Goal: Information Seeking & Learning: Learn about a topic

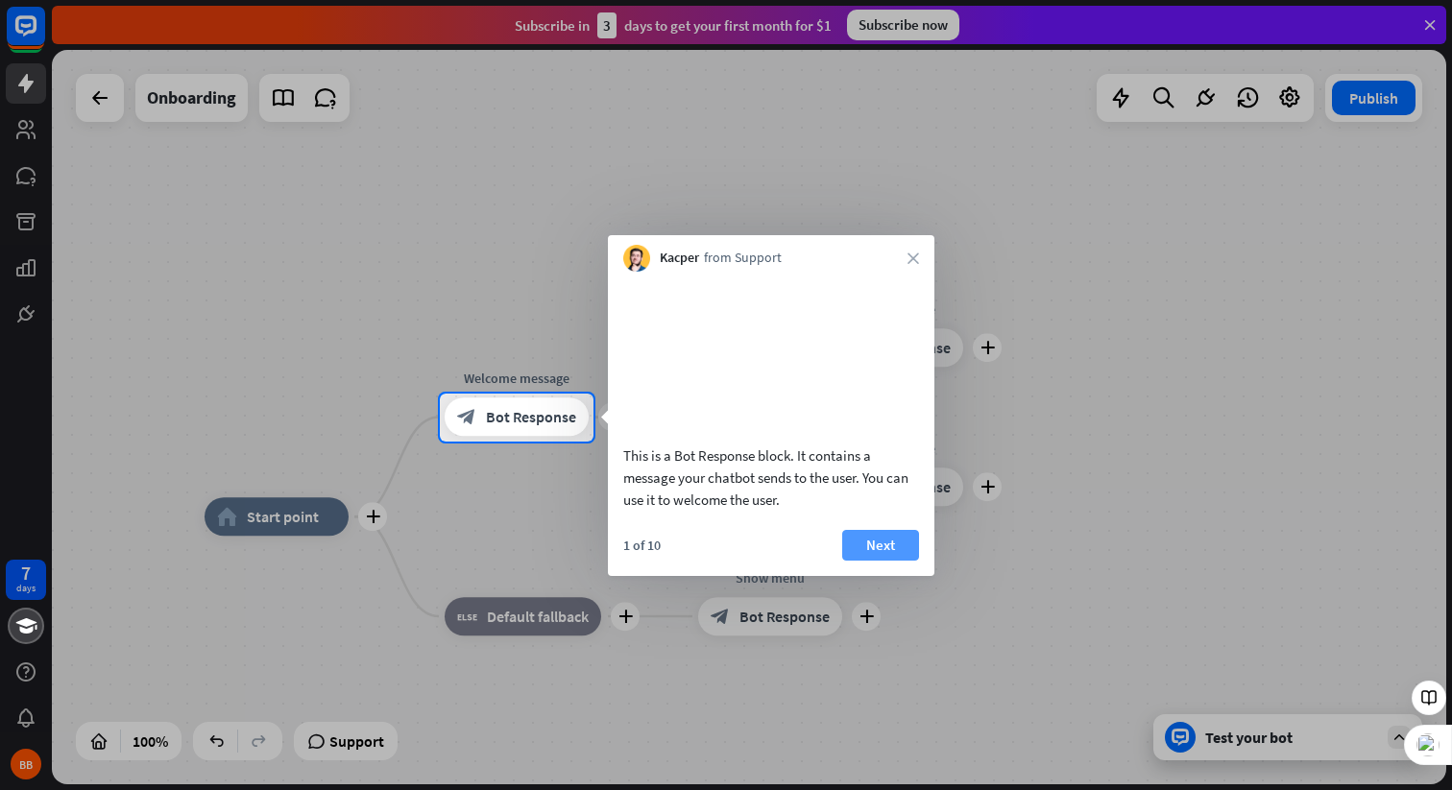
click at [888, 561] on button "Next" at bounding box center [880, 545] width 77 height 31
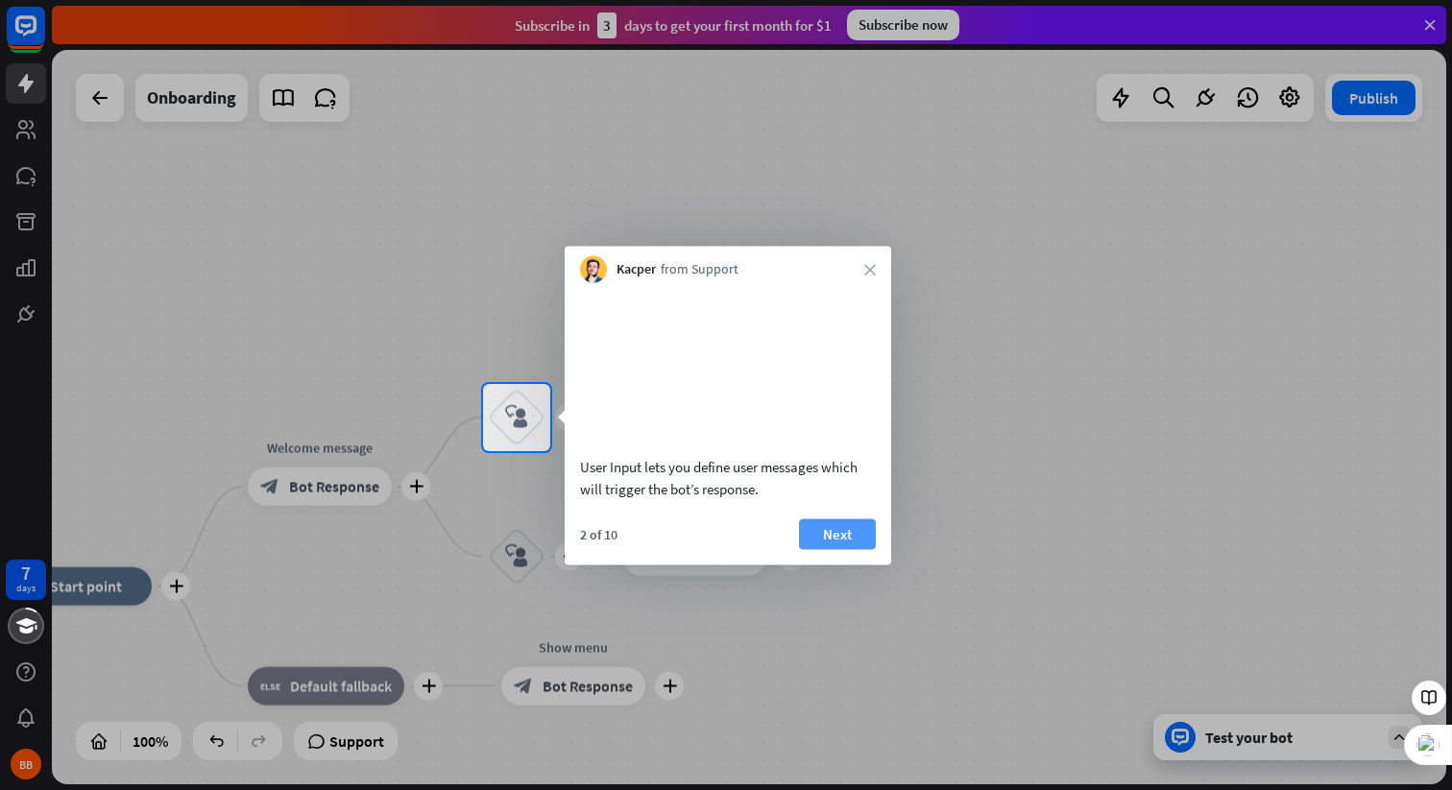
click at [850, 549] on button "Next" at bounding box center [837, 534] width 77 height 31
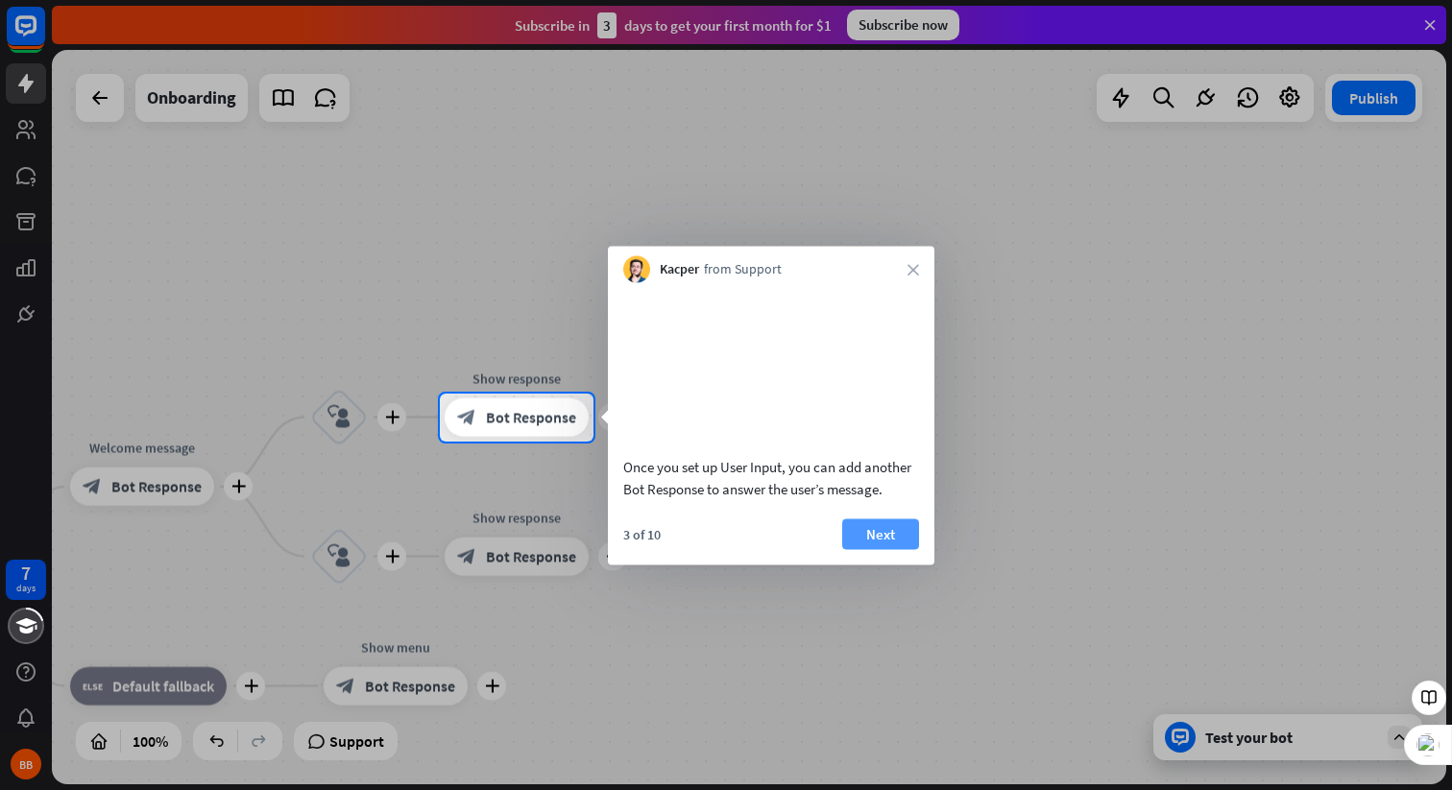
click at [885, 549] on button "Next" at bounding box center [880, 534] width 77 height 31
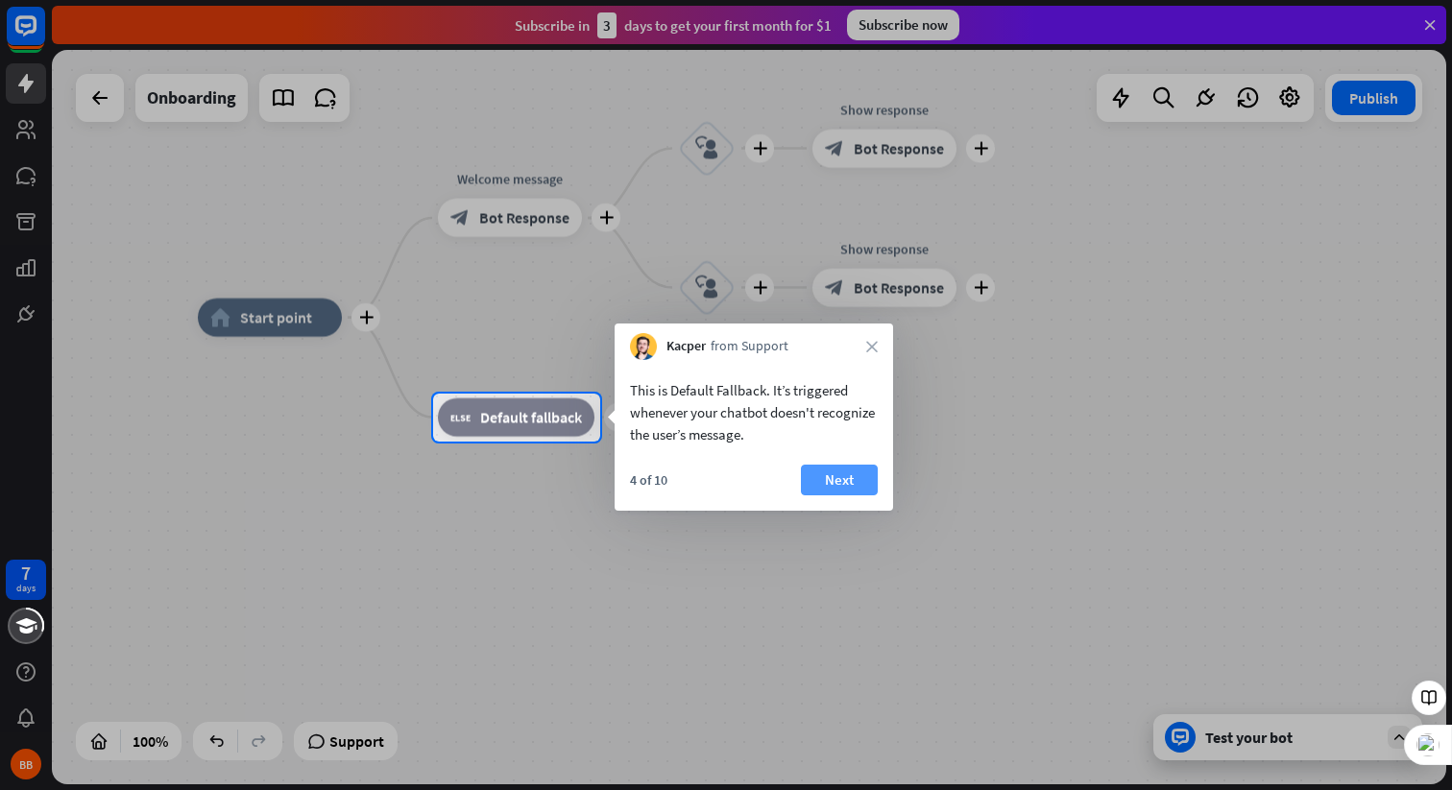
click at [850, 480] on button "Next" at bounding box center [839, 480] width 77 height 31
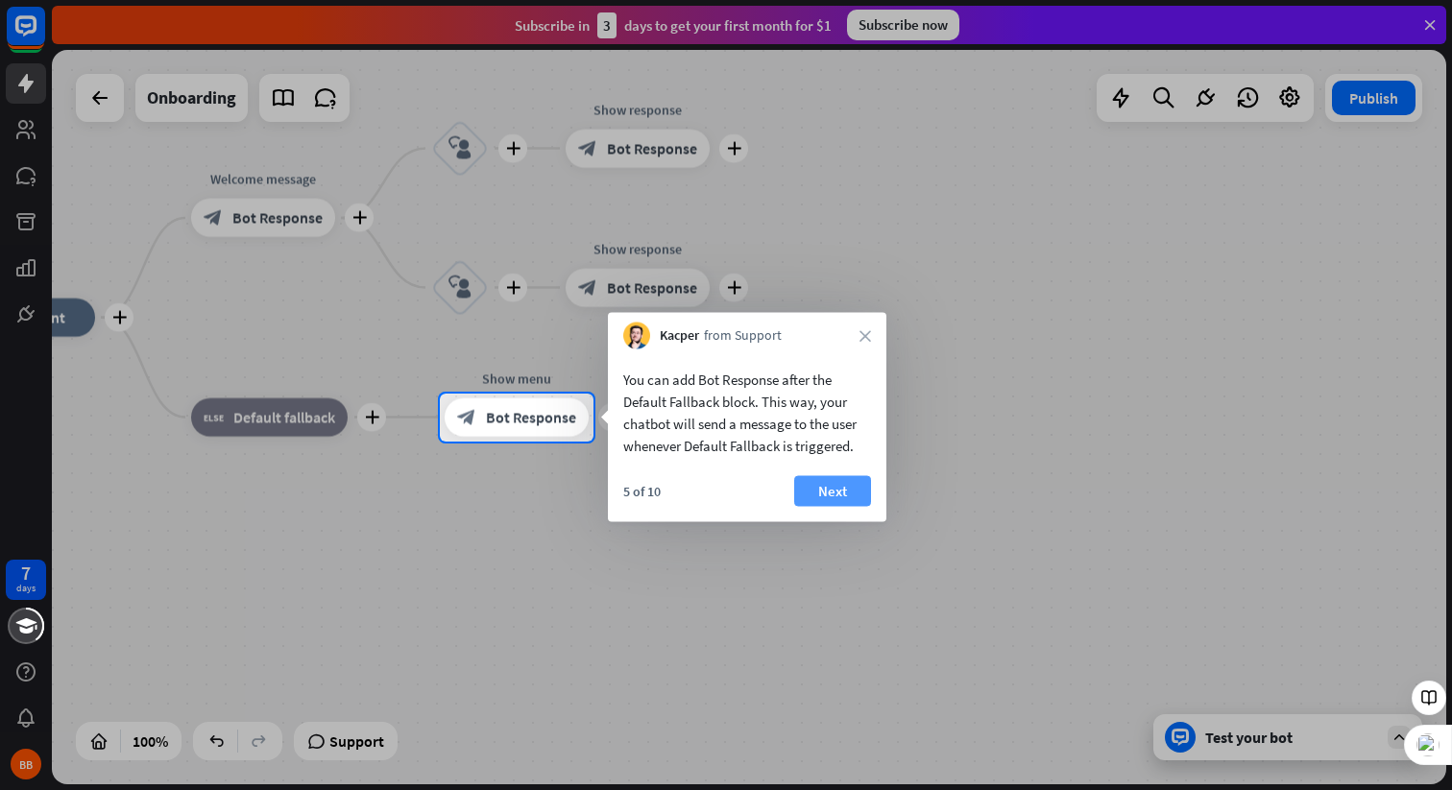
click at [822, 488] on button "Next" at bounding box center [832, 491] width 77 height 31
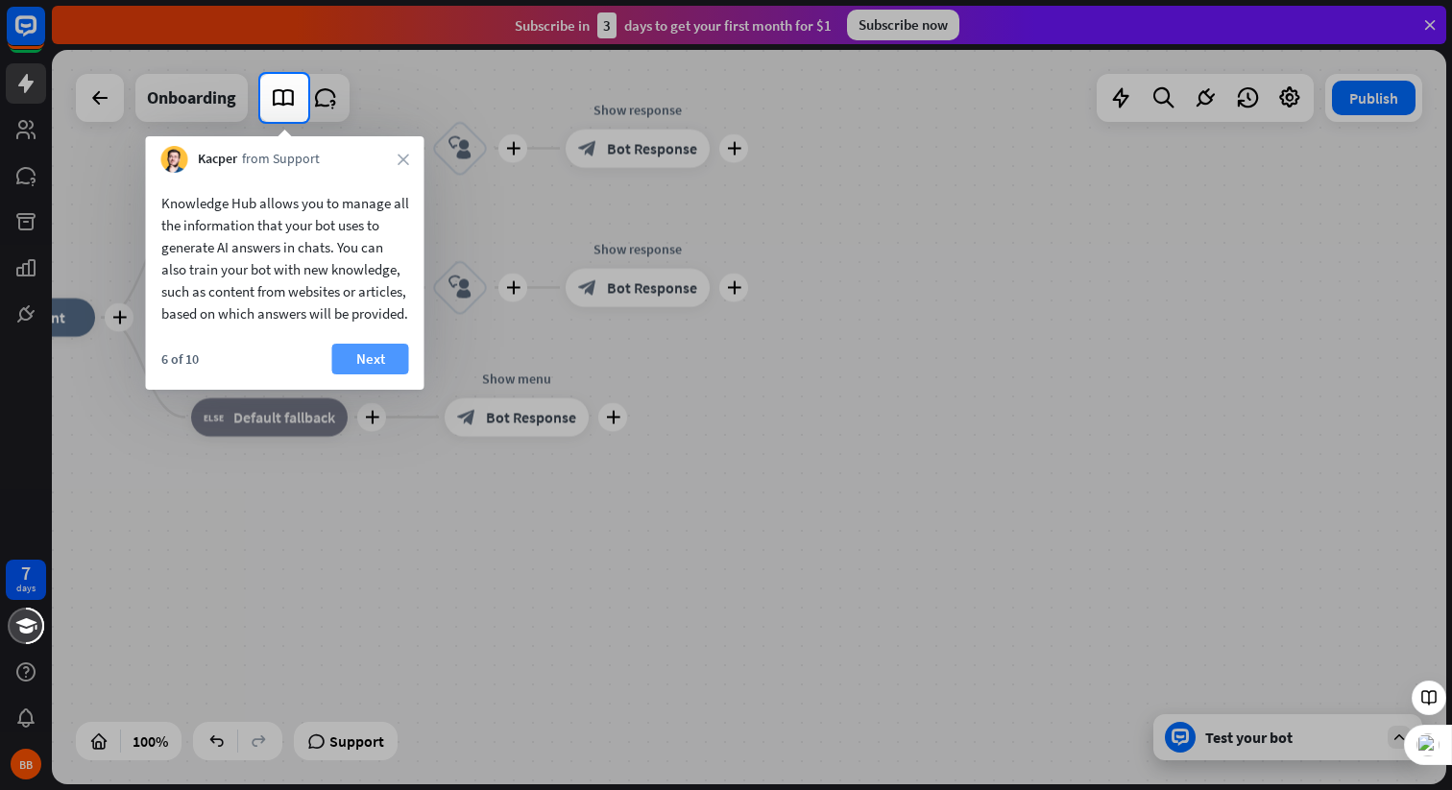
click at [364, 375] on button "Next" at bounding box center [370, 359] width 77 height 31
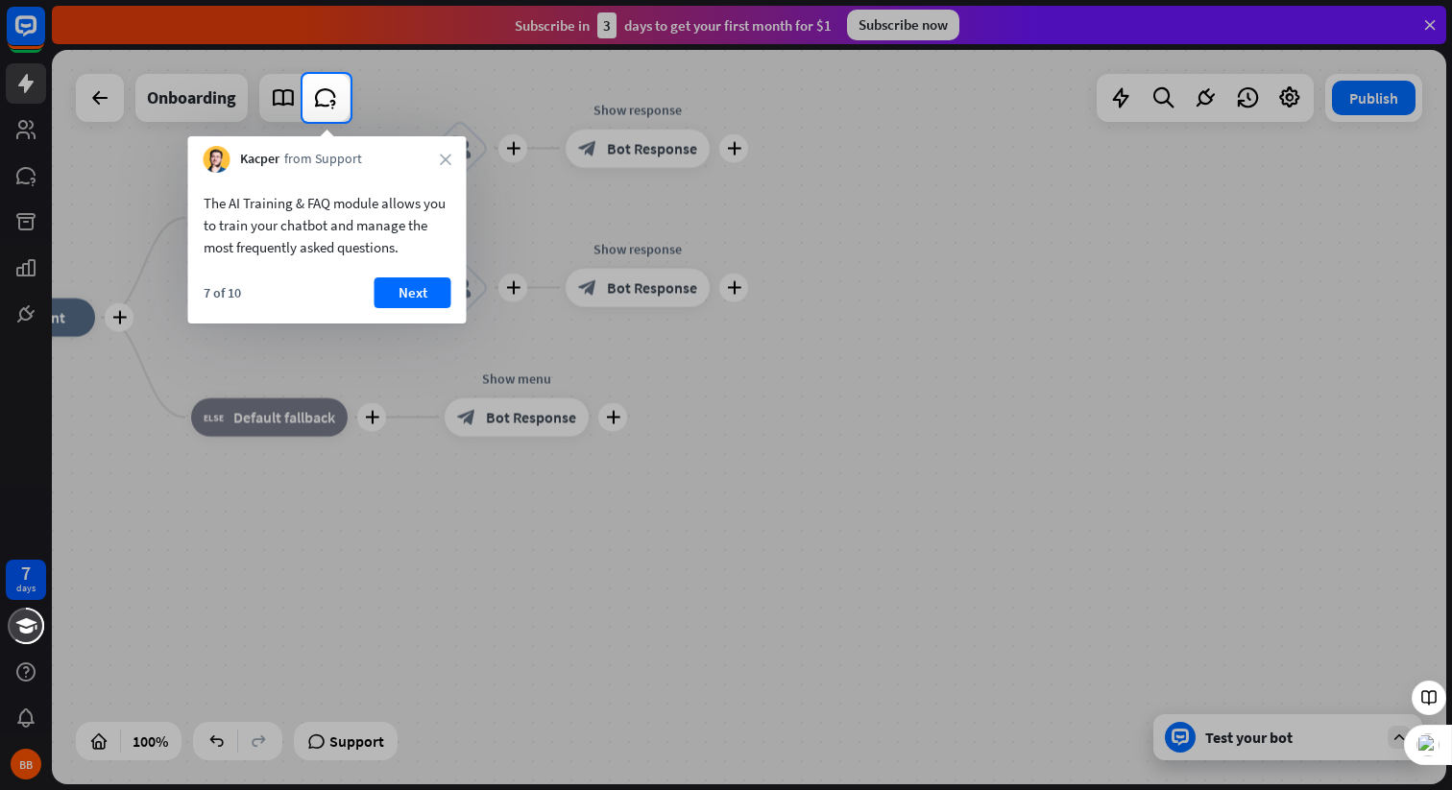
click at [397, 294] on button "Next" at bounding box center [413, 293] width 77 height 31
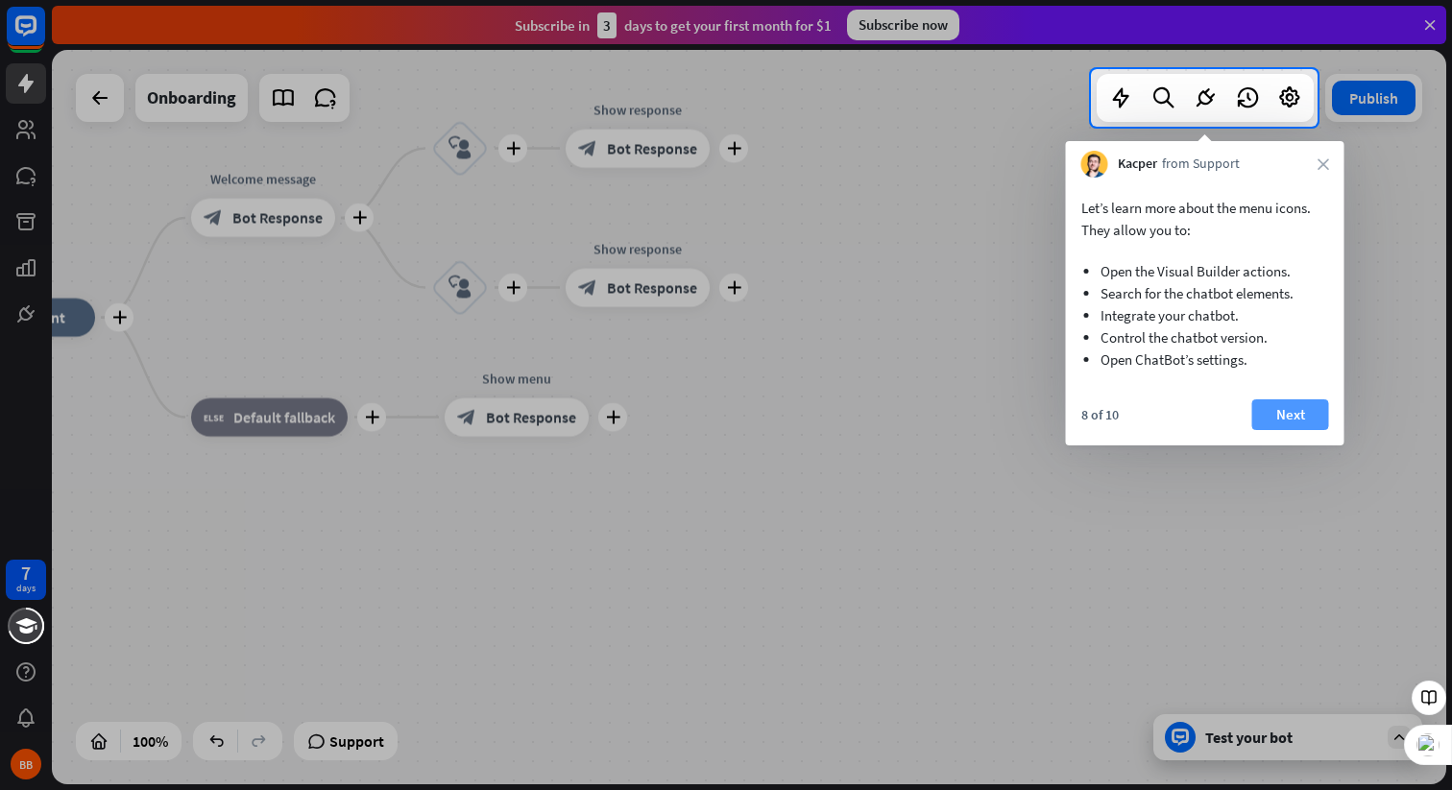
click at [1295, 422] on button "Next" at bounding box center [1290, 415] width 77 height 31
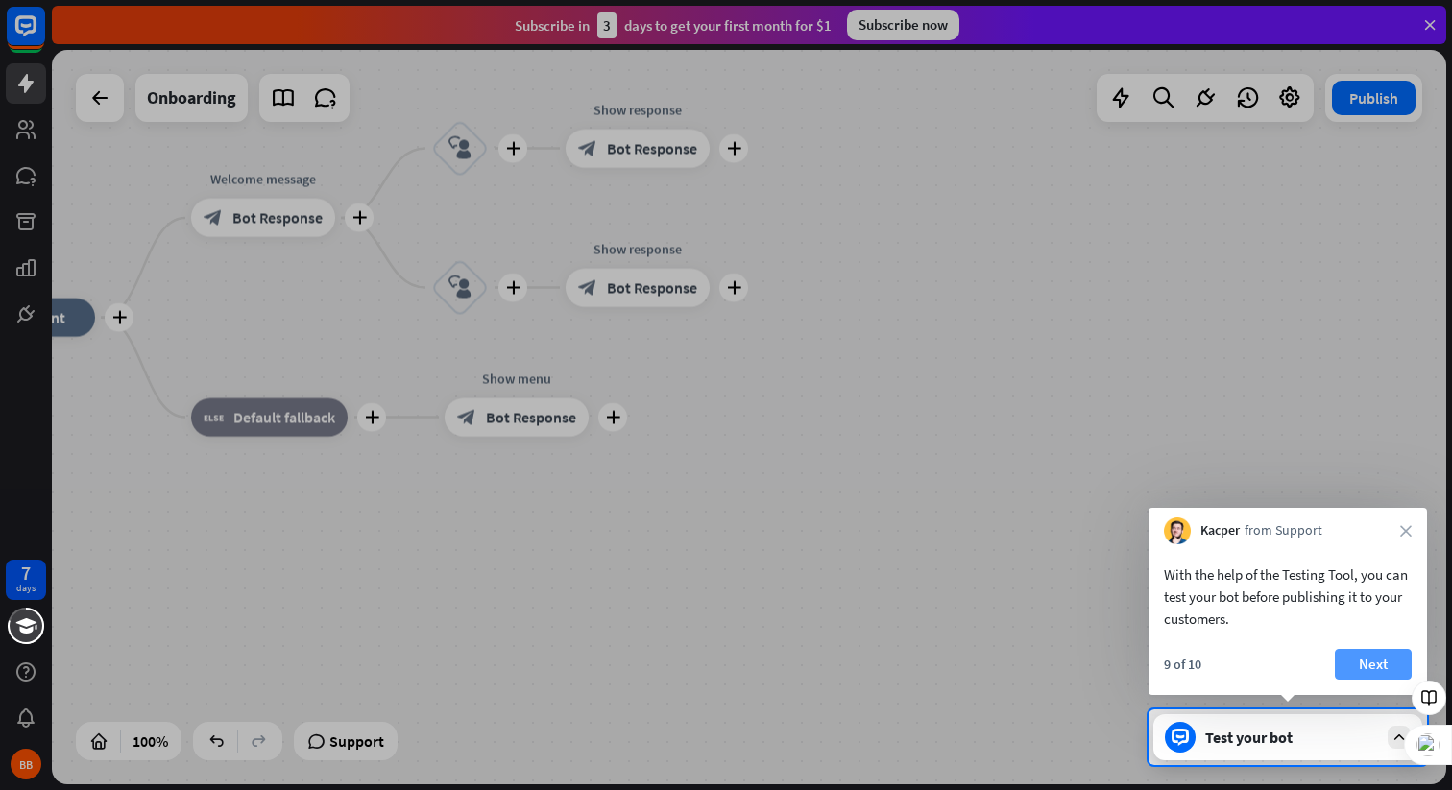
click at [1364, 668] on button "Next" at bounding box center [1373, 664] width 77 height 31
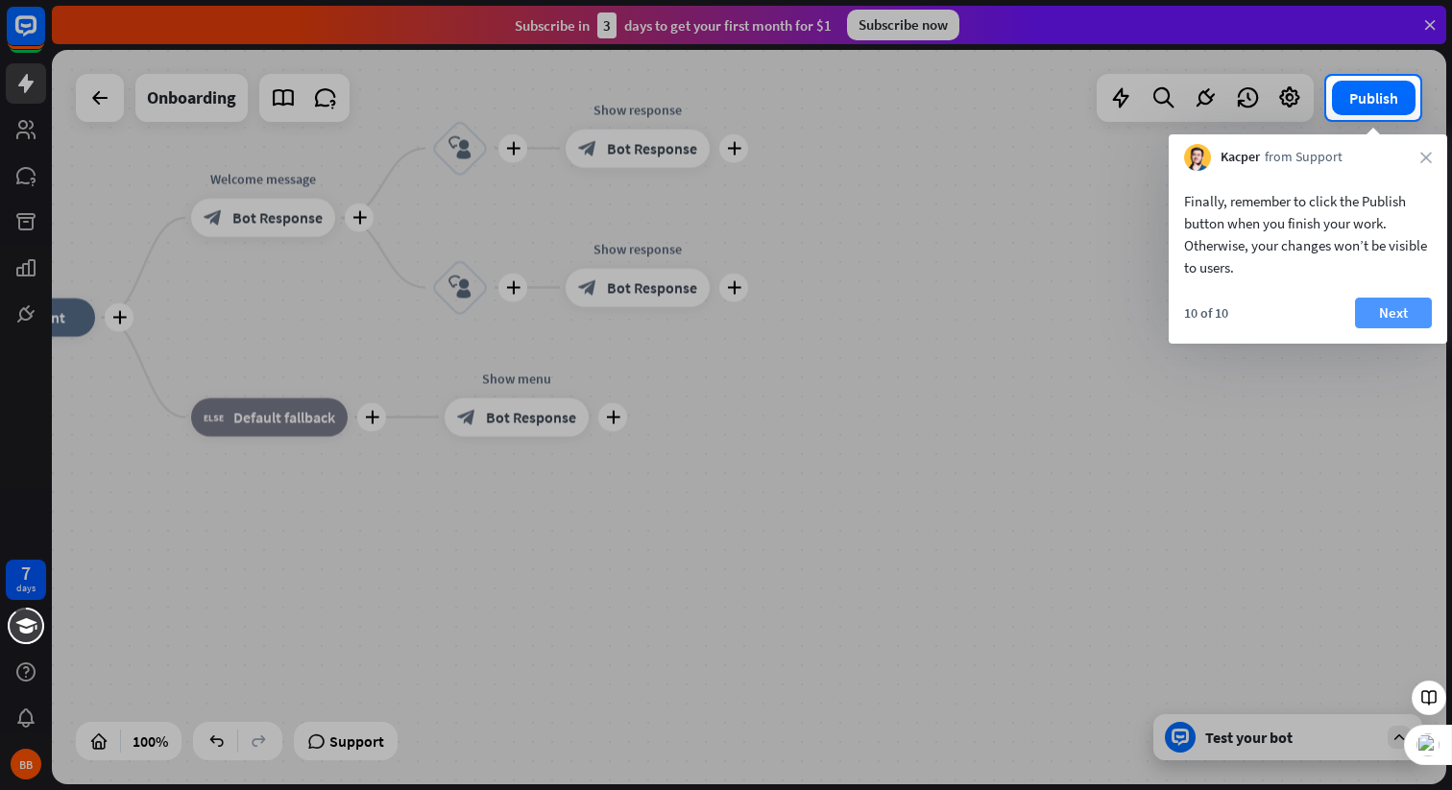
click at [1401, 311] on button "Next" at bounding box center [1393, 313] width 77 height 31
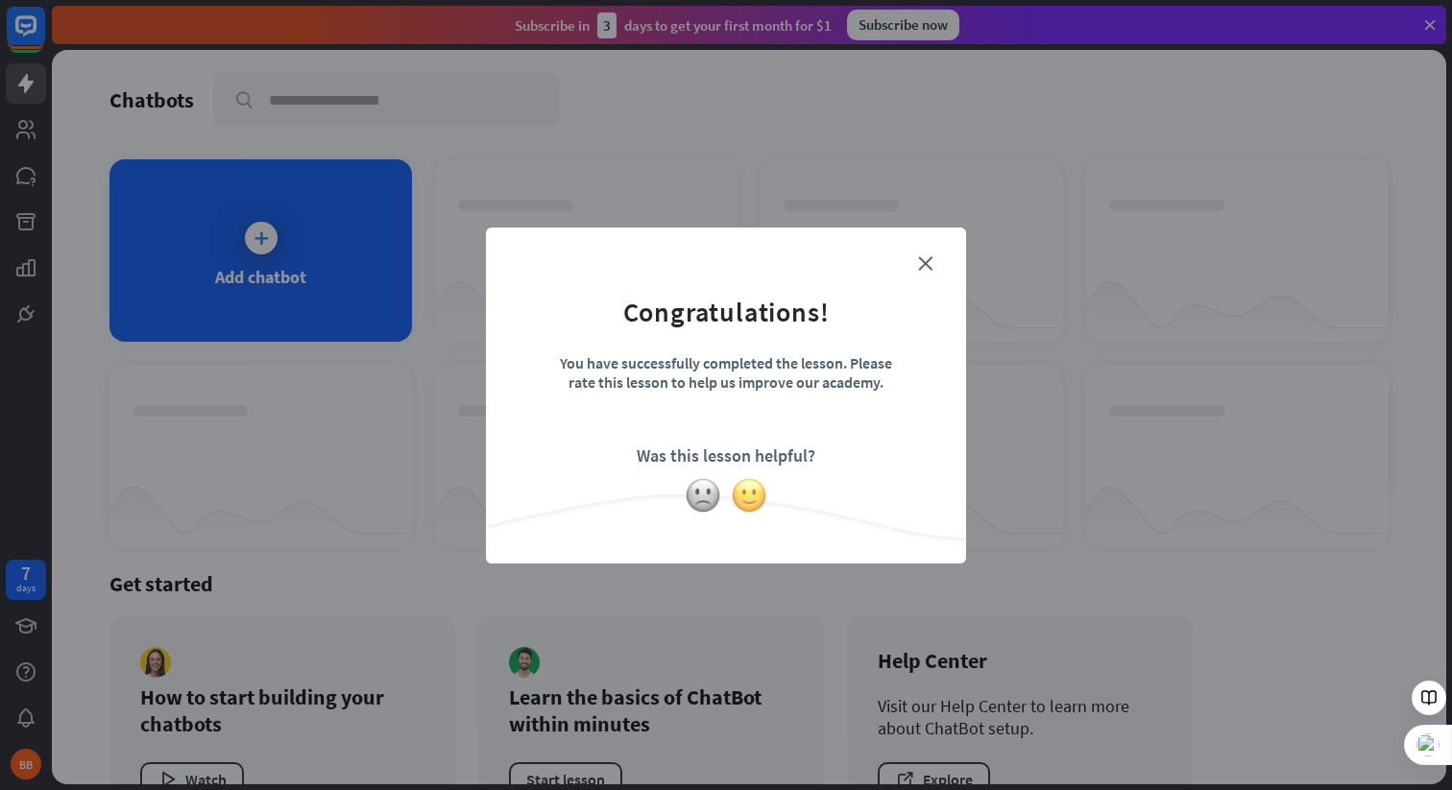
click at [748, 496] on img at bounding box center [749, 495] width 36 height 36
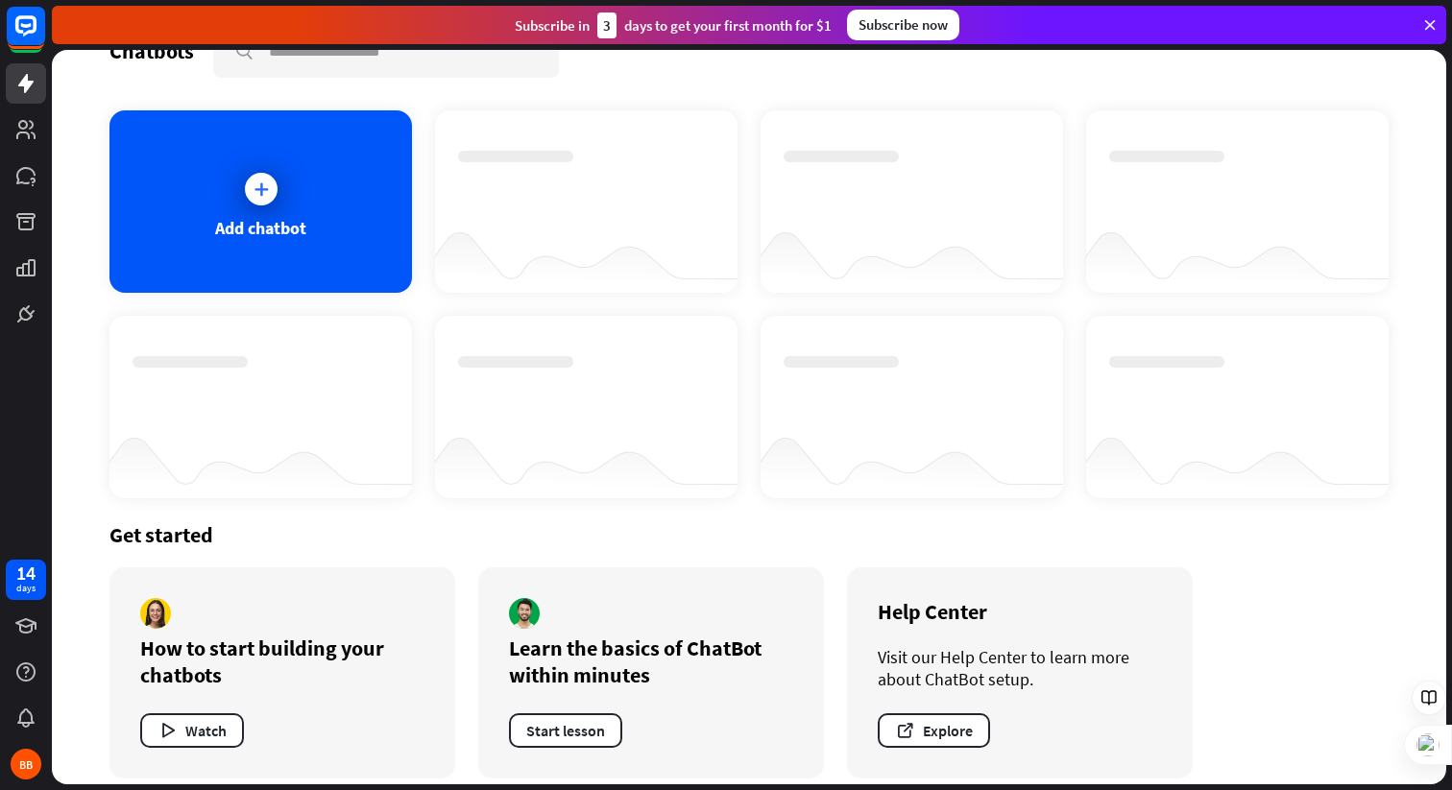
scroll to position [66, 0]
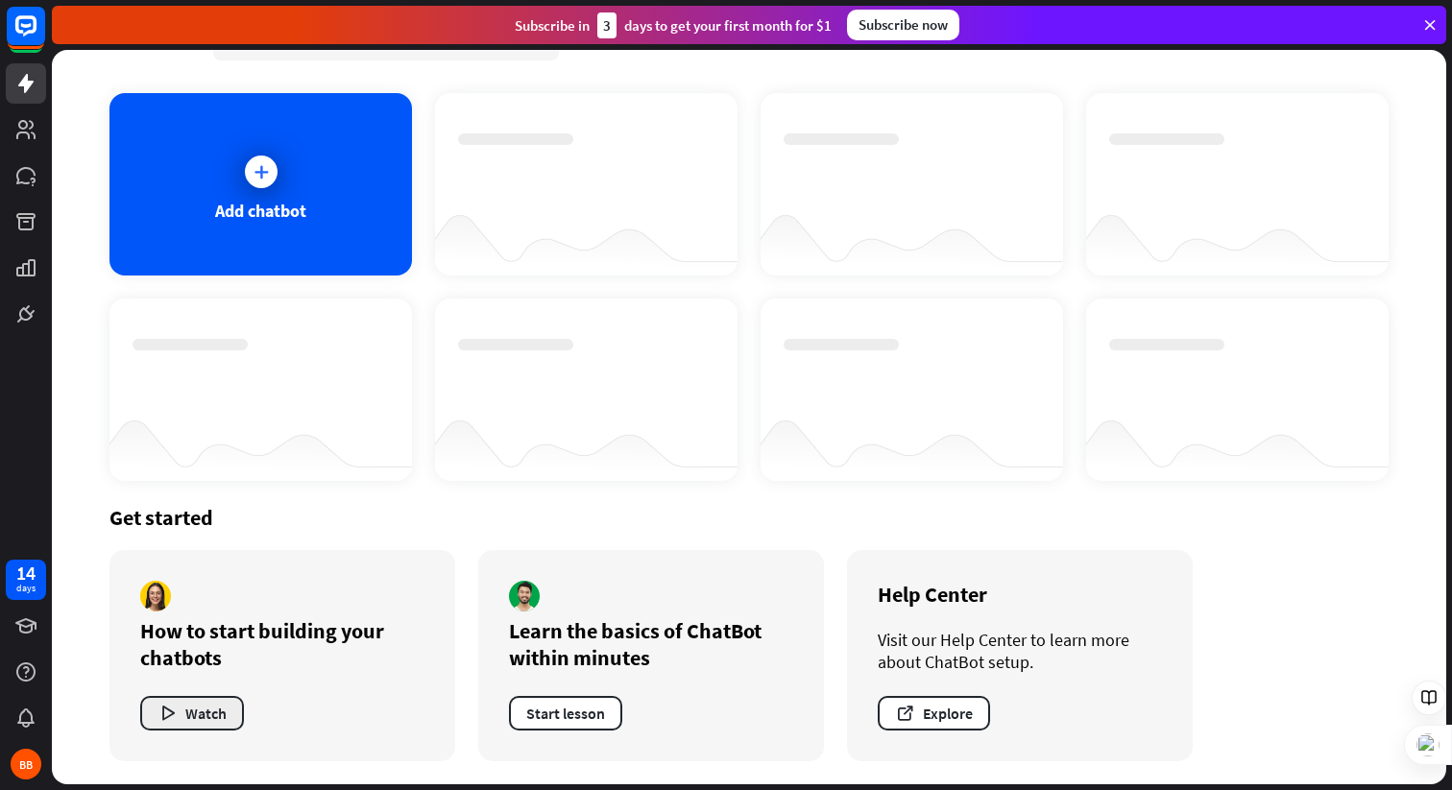
click at [194, 714] on button "Watch" at bounding box center [192, 713] width 104 height 35
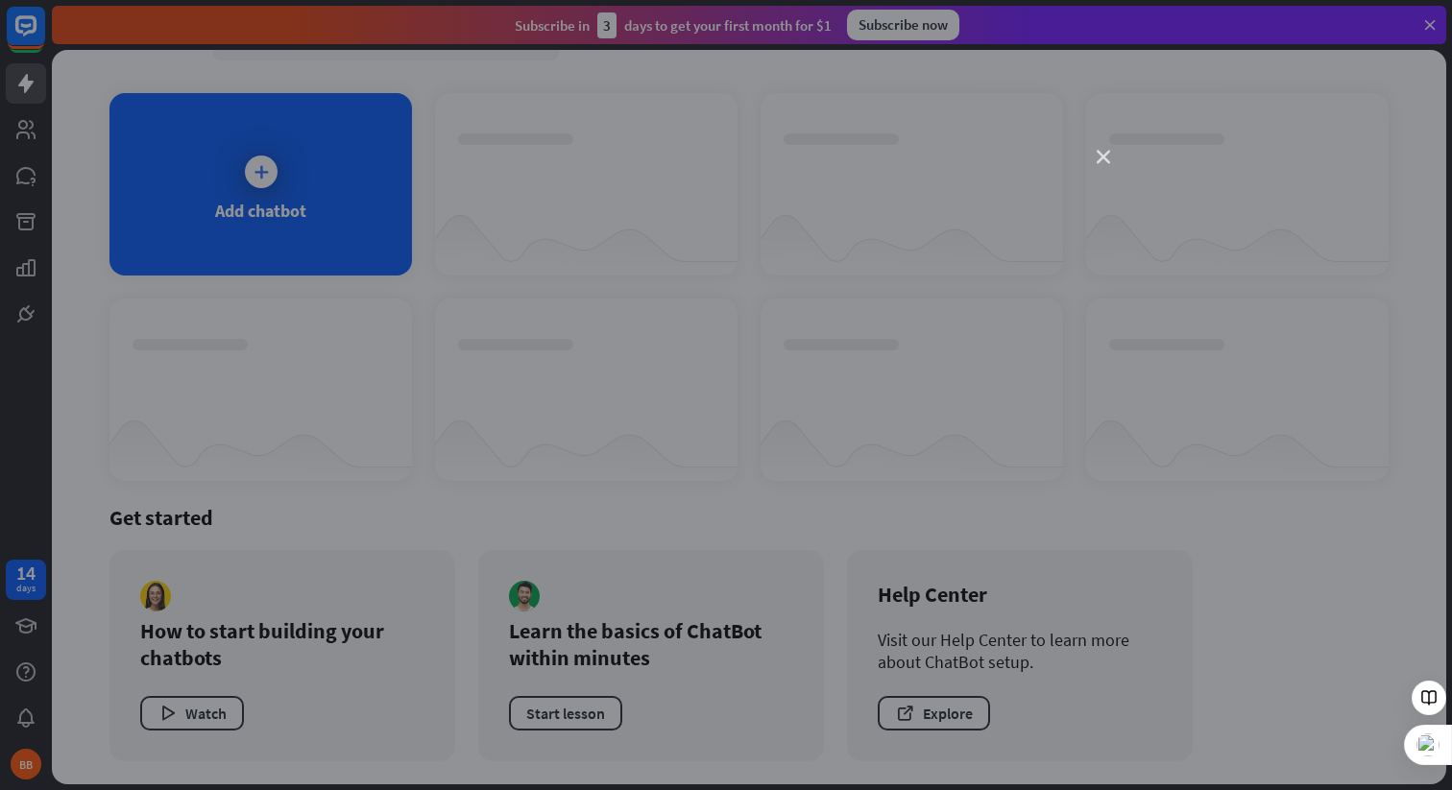
click at [1102, 156] on icon "close" at bounding box center [1103, 157] width 13 height 13
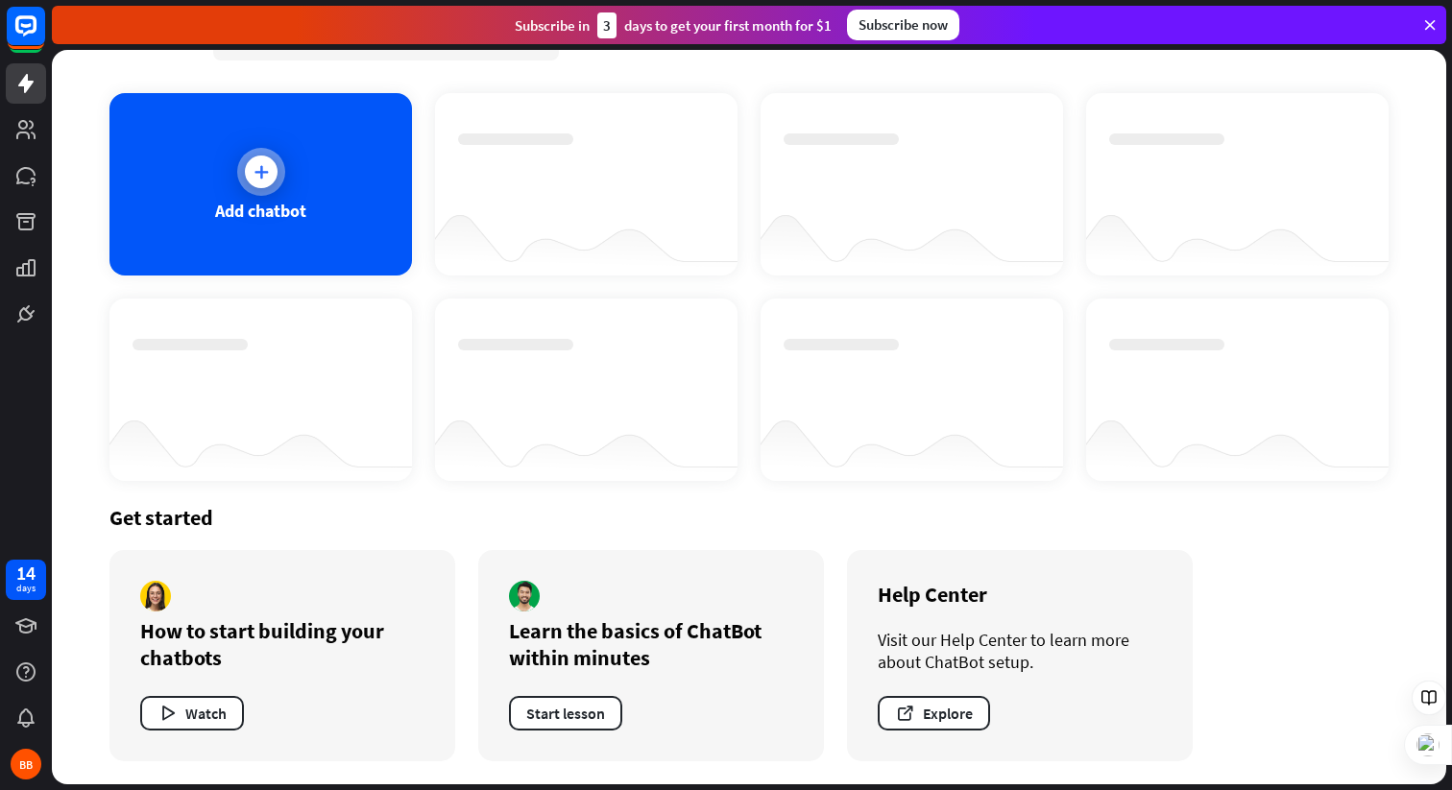
click at [268, 170] on icon at bounding box center [261, 171] width 19 height 19
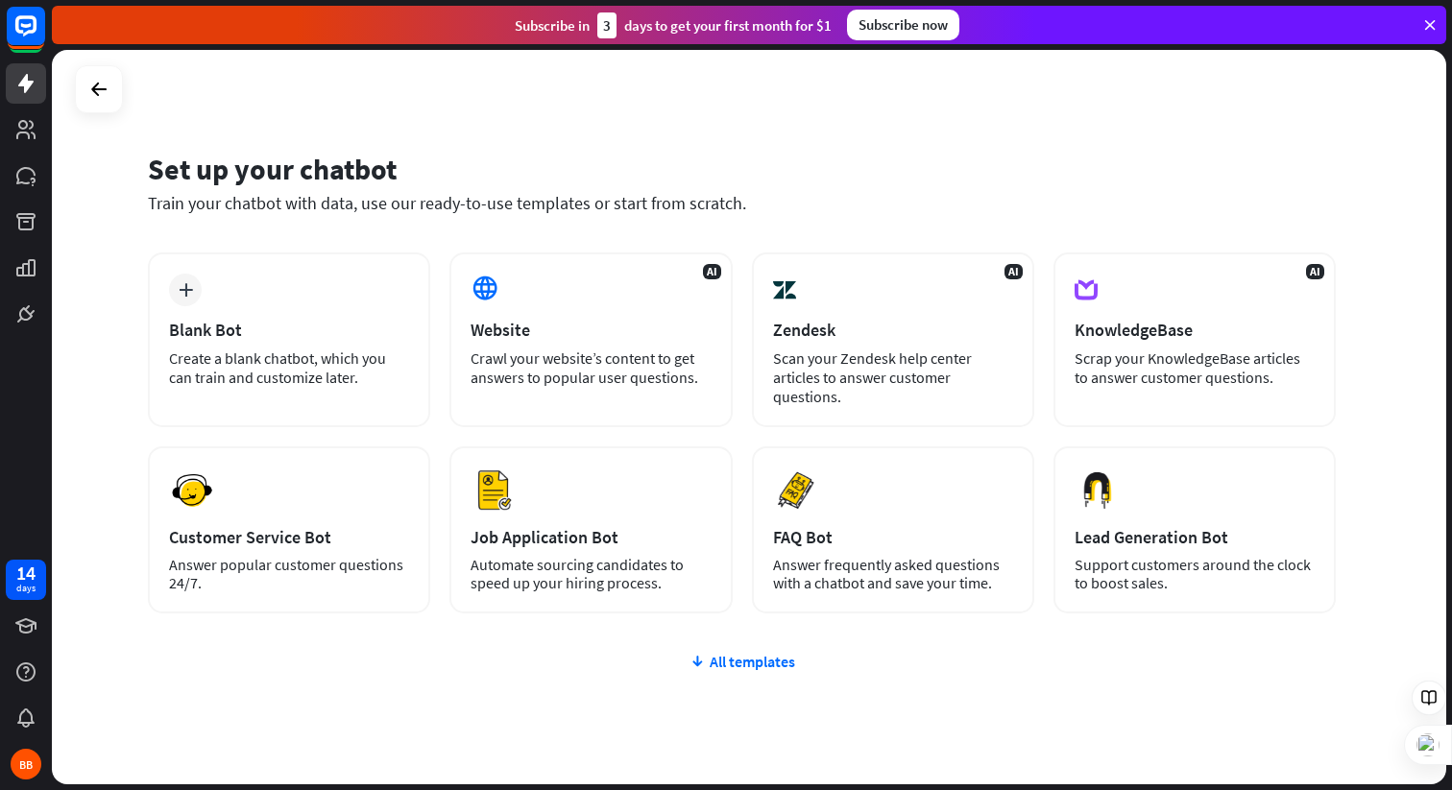
click at [756, 657] on div "All templates" at bounding box center [742, 661] width 1188 height 19
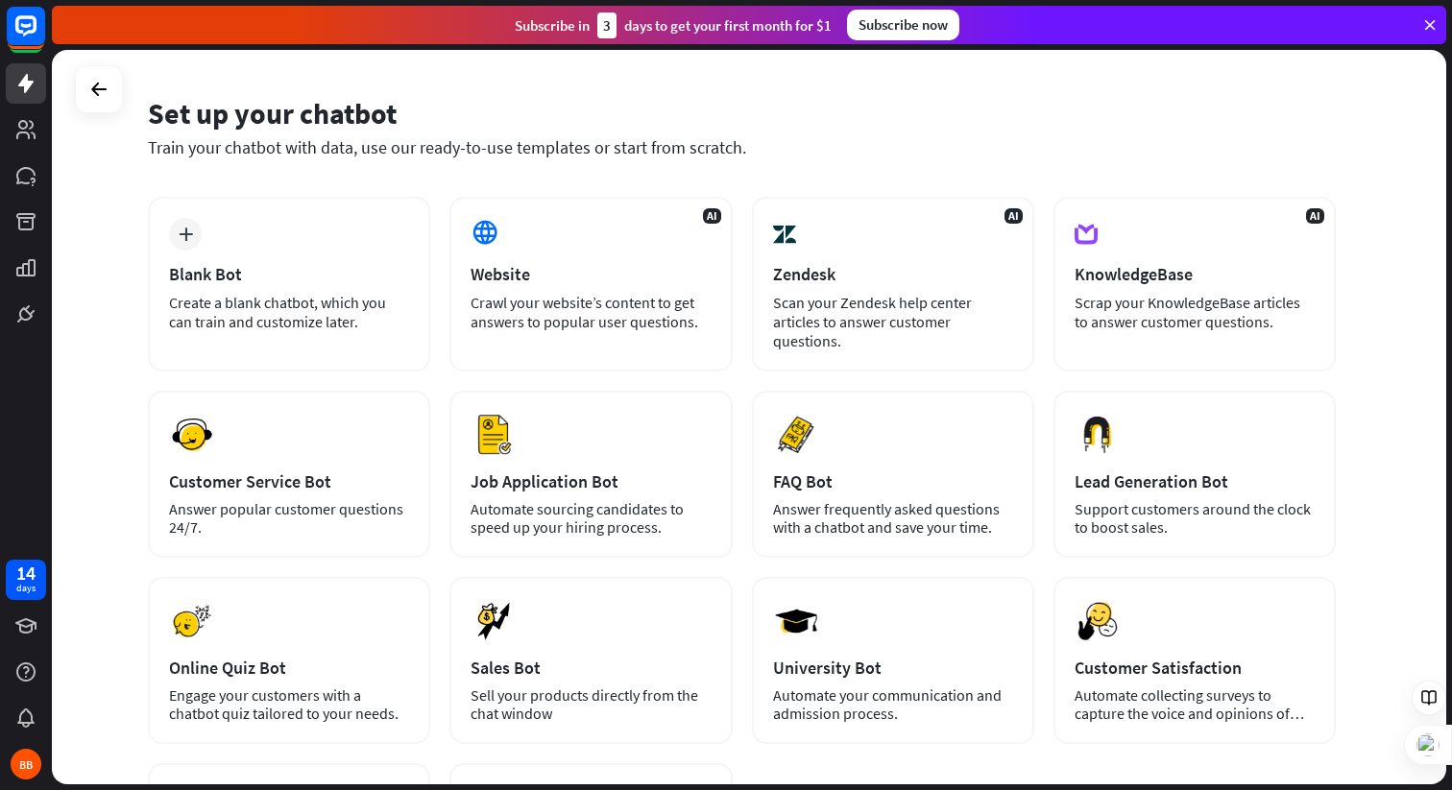
scroll to position [60, 0]
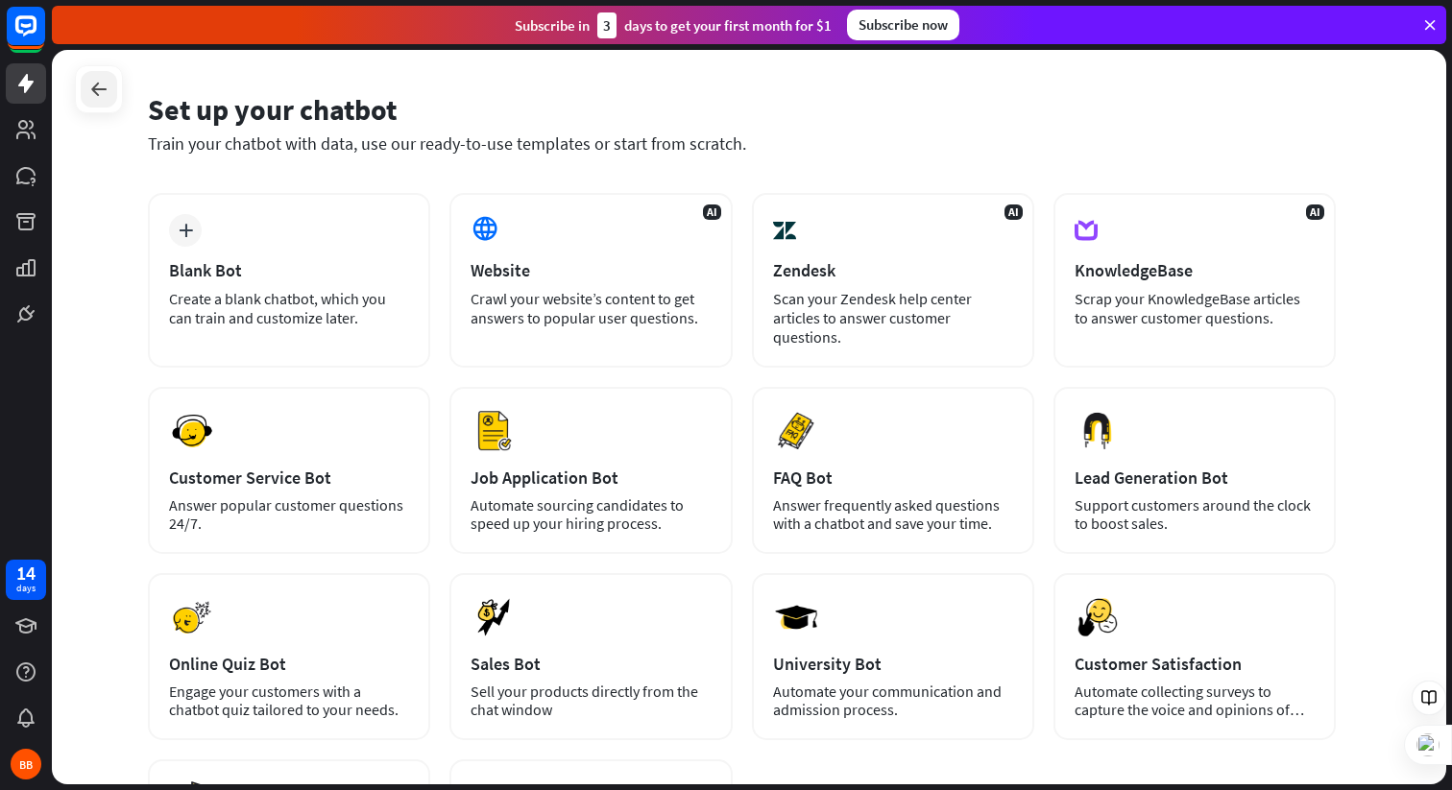
click at [97, 85] on icon at bounding box center [98, 89] width 23 height 23
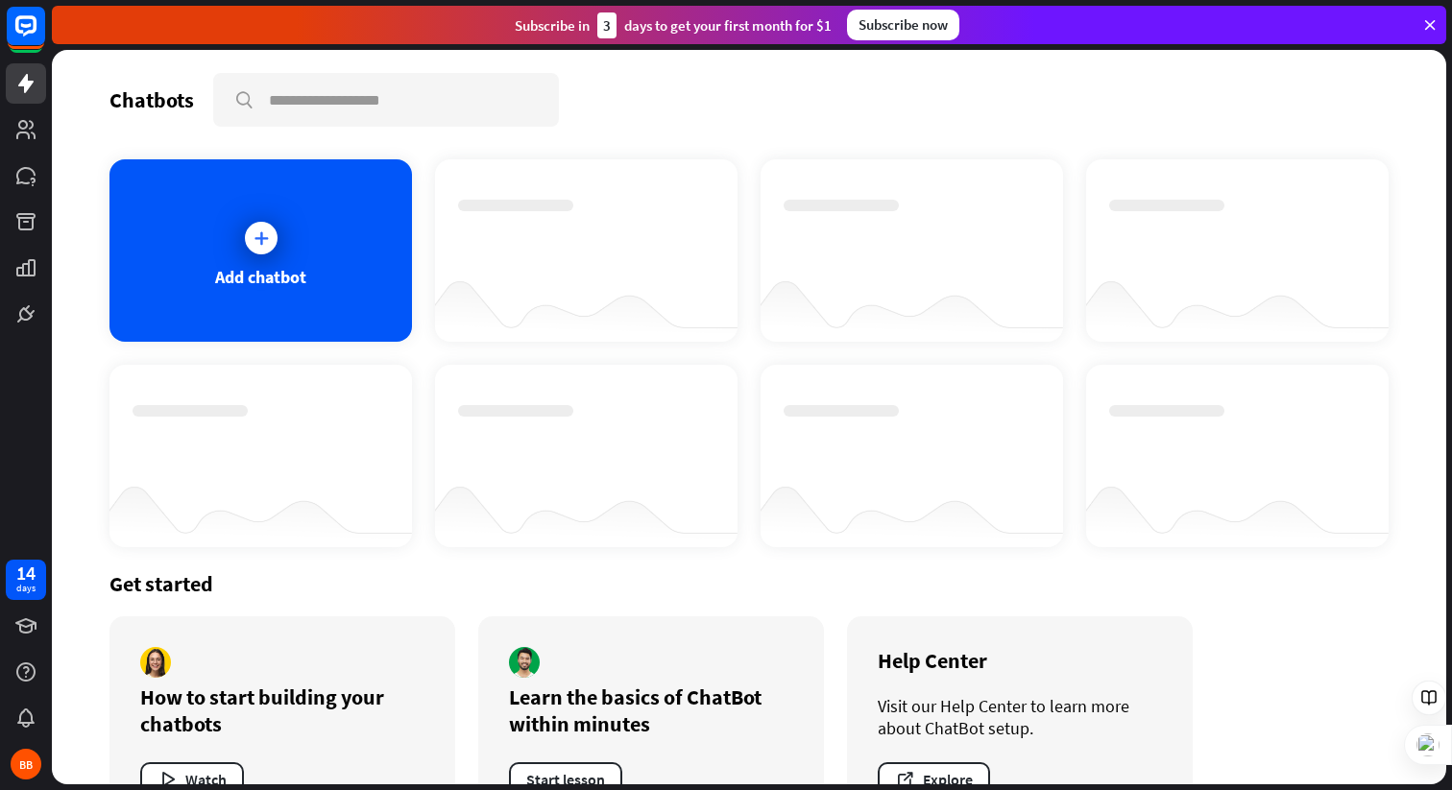
scroll to position [66, 0]
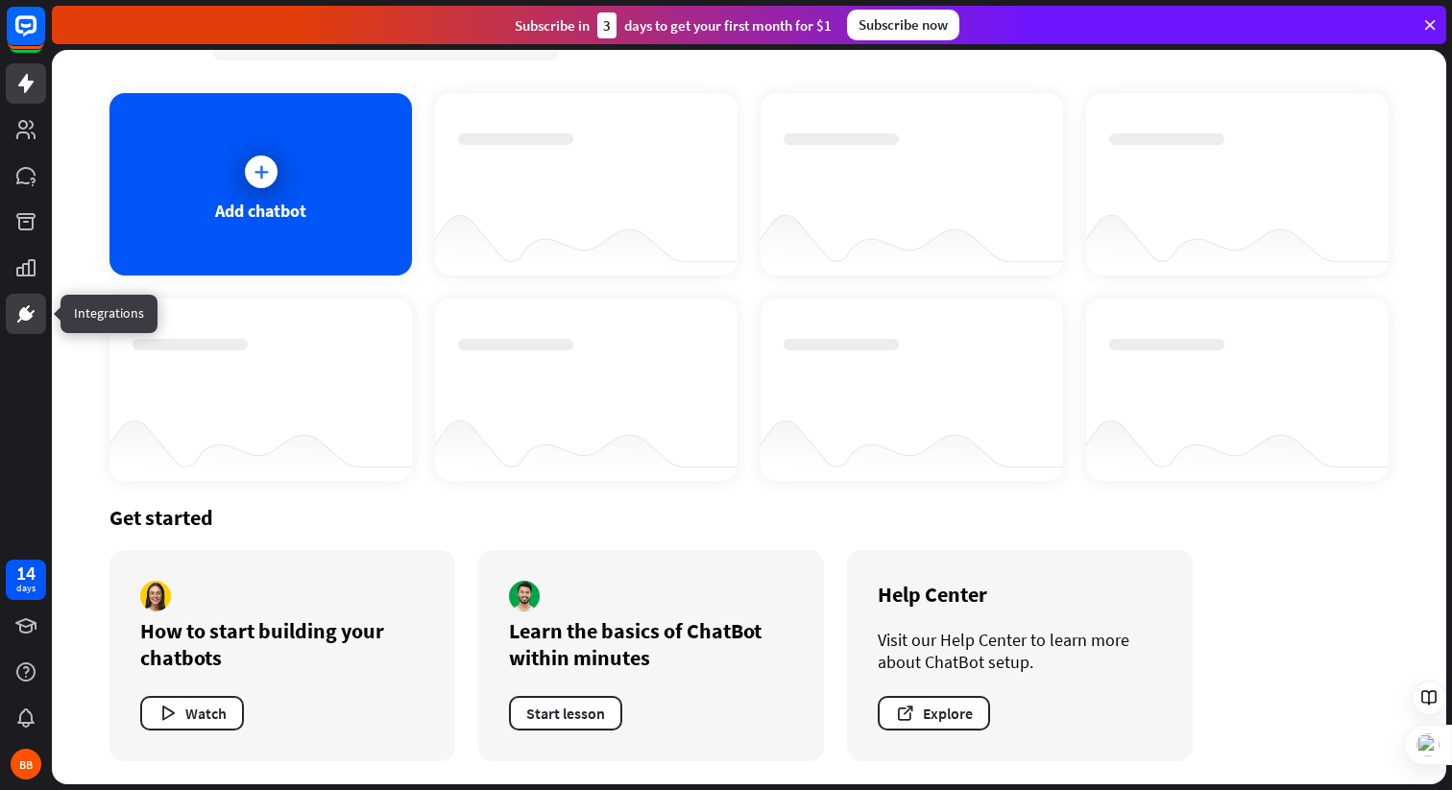
click at [30, 310] on icon at bounding box center [25, 314] width 23 height 23
